Goal: Task Accomplishment & Management: Use online tool/utility

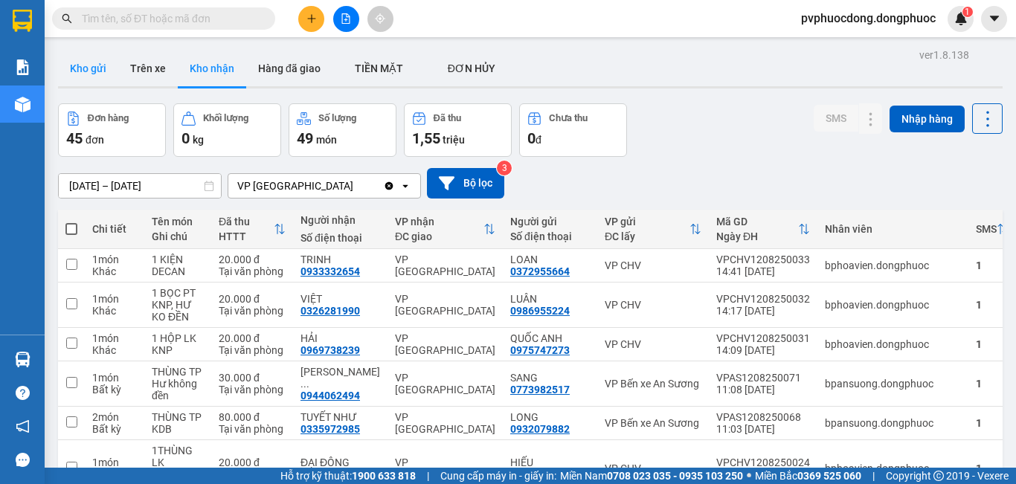
click at [96, 64] on button "Kho gửi" at bounding box center [88, 69] width 60 height 36
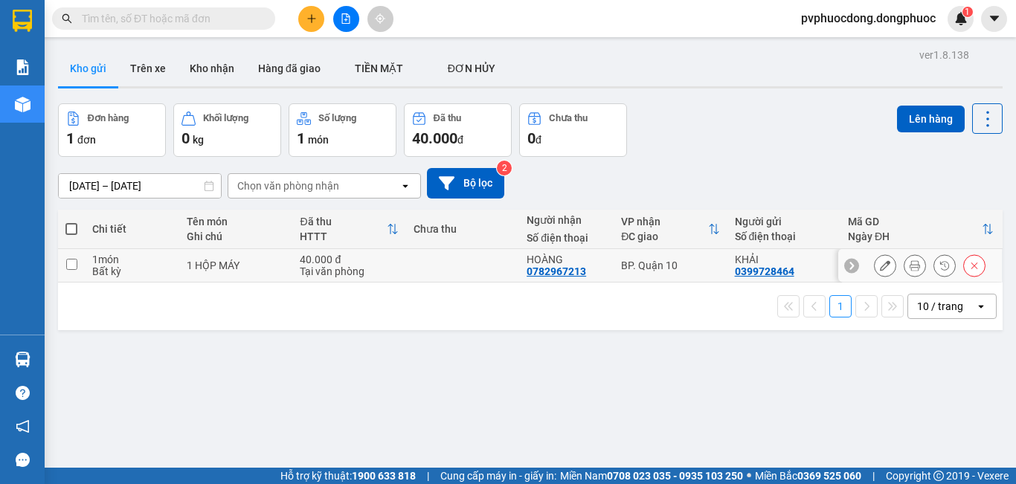
click at [125, 260] on div "1 món" at bounding box center [132, 260] width 80 height 12
checkbox input "true"
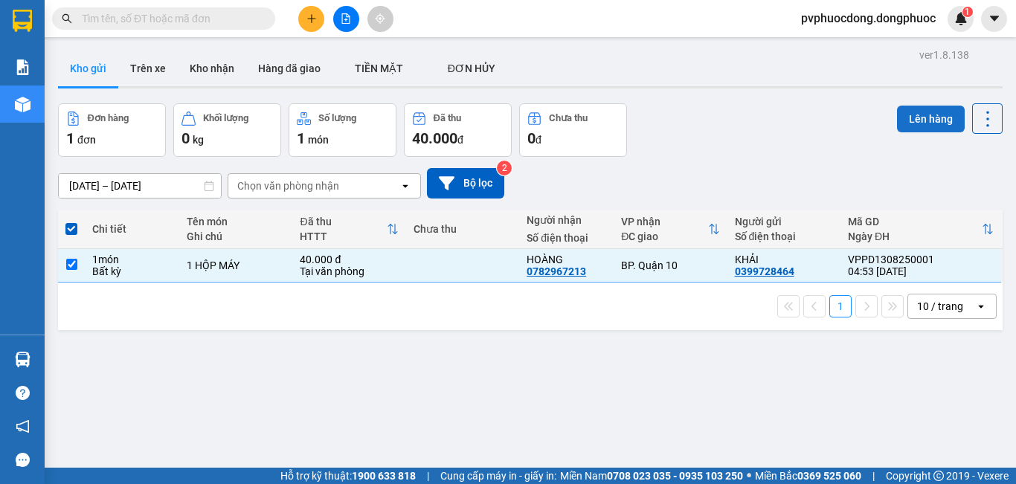
click at [924, 110] on button "Lên hàng" at bounding box center [931, 119] width 68 height 27
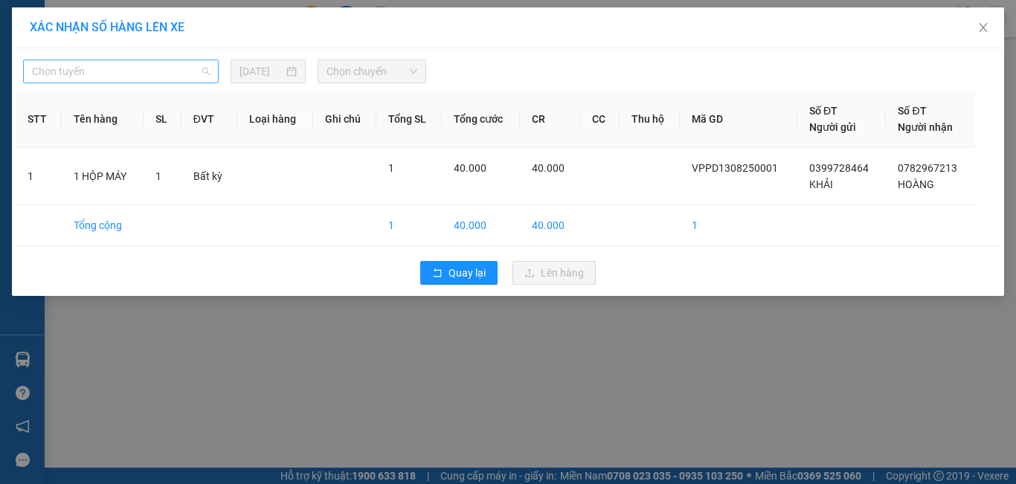
click at [207, 71] on span "Chọn tuyến" at bounding box center [121, 71] width 178 height 22
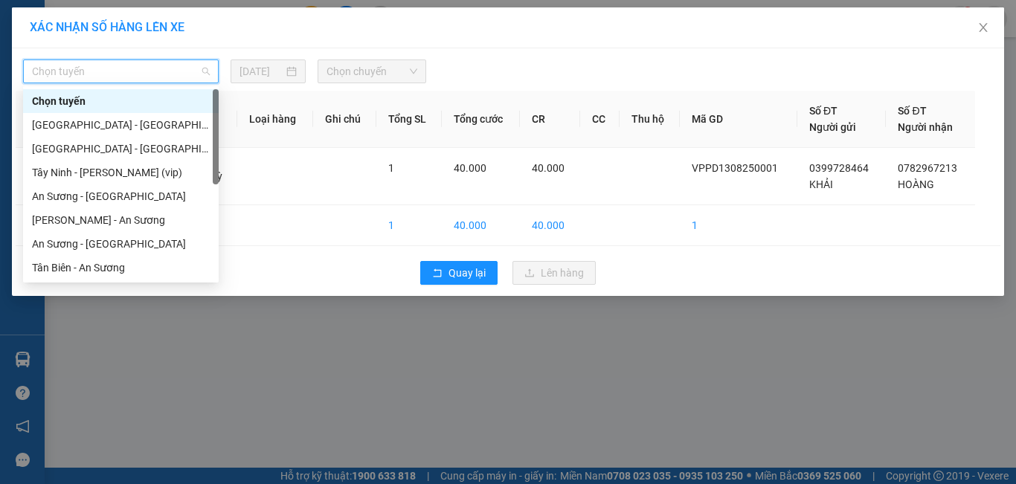
scroll to position [74, 0]
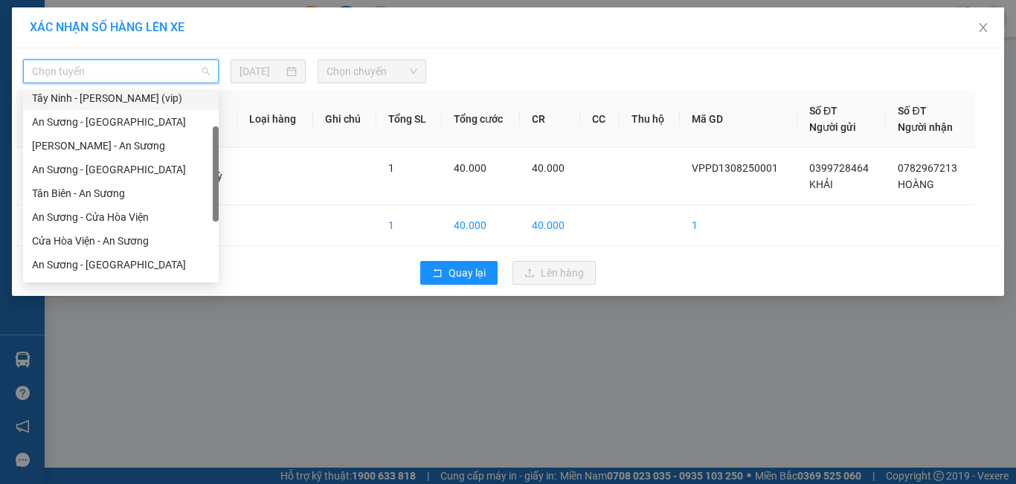
click at [126, 92] on div "Tây Ninh - [PERSON_NAME] (vip)" at bounding box center [121, 98] width 178 height 16
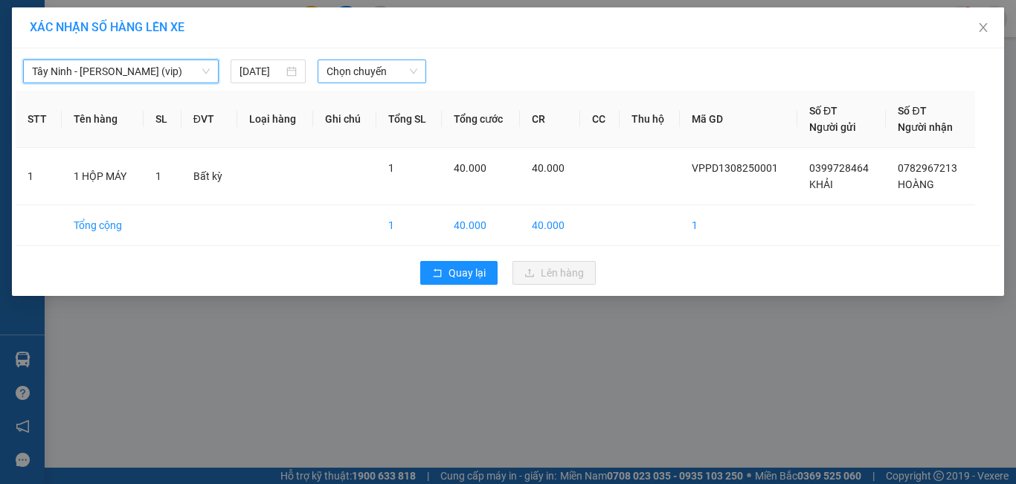
click at [394, 73] on span "Chọn chuyến" at bounding box center [373, 71] width 92 height 22
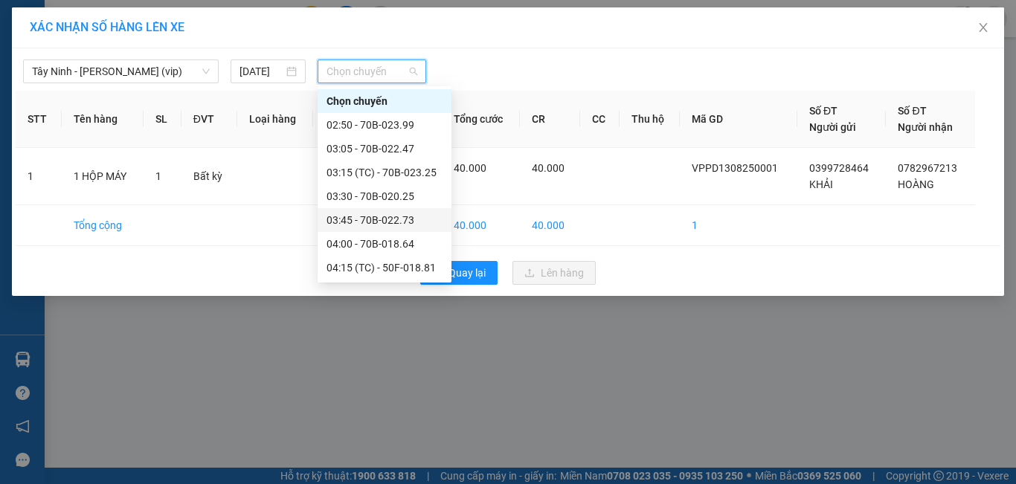
scroll to position [149, 0]
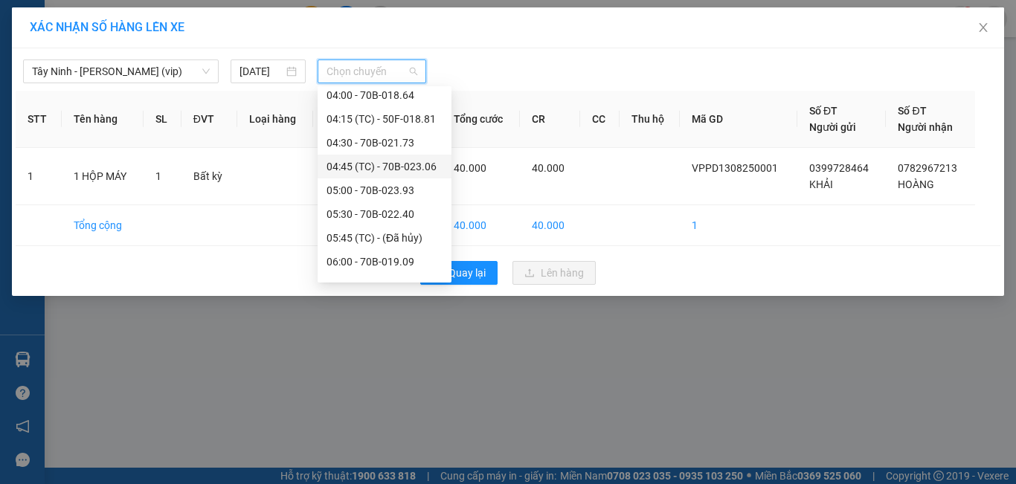
click at [431, 167] on div "04:45 (TC) - 70B-023.06" at bounding box center [385, 166] width 116 height 16
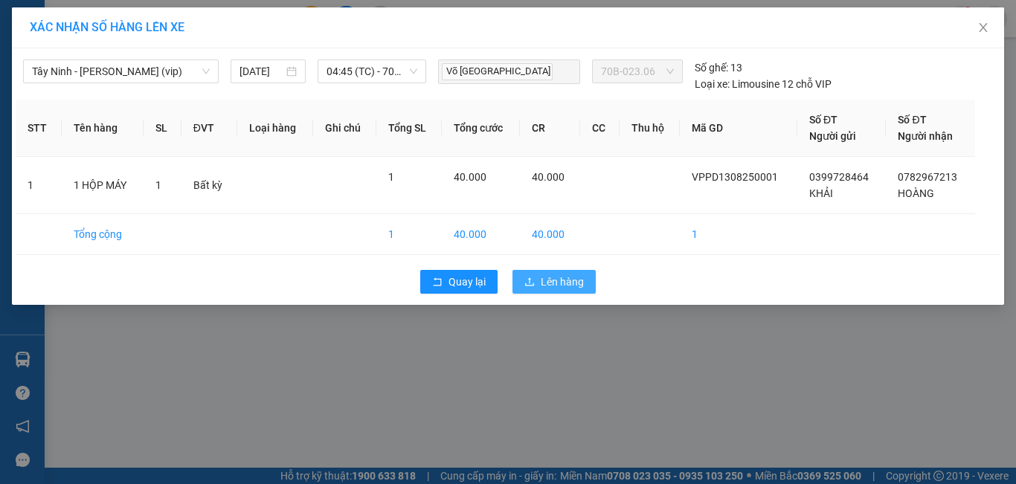
click at [551, 279] on span "Lên hàng" at bounding box center [562, 282] width 43 height 16
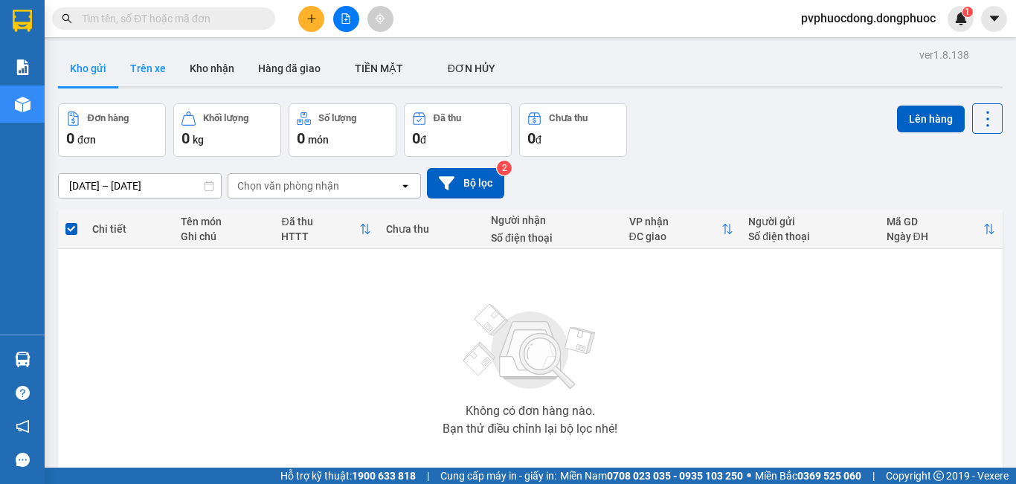
click at [152, 63] on button "Trên xe" at bounding box center [148, 69] width 60 height 36
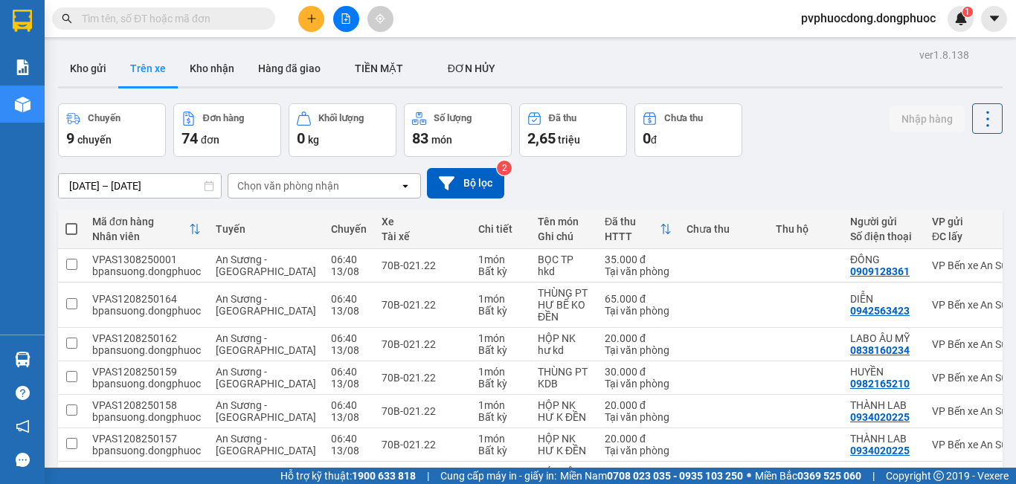
click at [306, 187] on div "Chọn văn phòng nhận" at bounding box center [288, 186] width 102 height 15
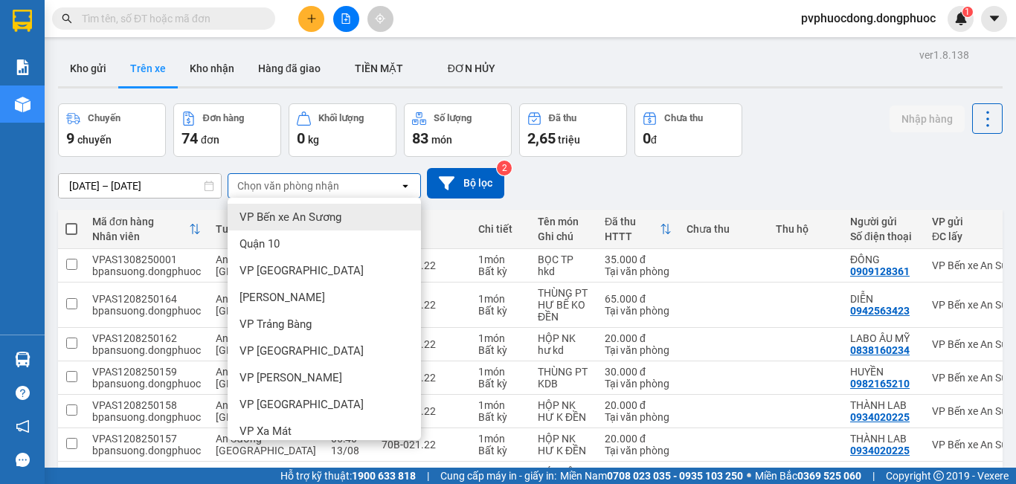
scroll to position [149, 0]
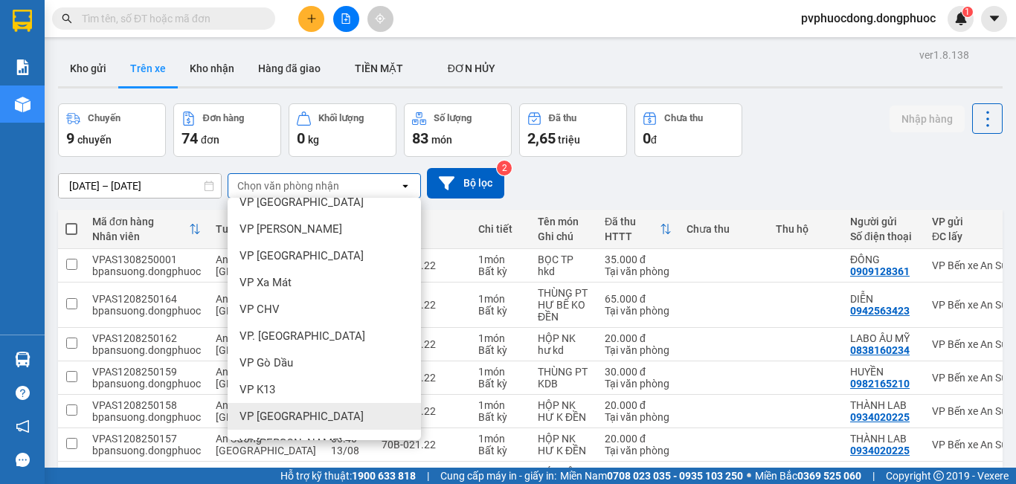
click at [326, 403] on div "VP [GEOGRAPHIC_DATA]" at bounding box center [324, 416] width 193 height 27
